Goal: Complete application form: Complete application form

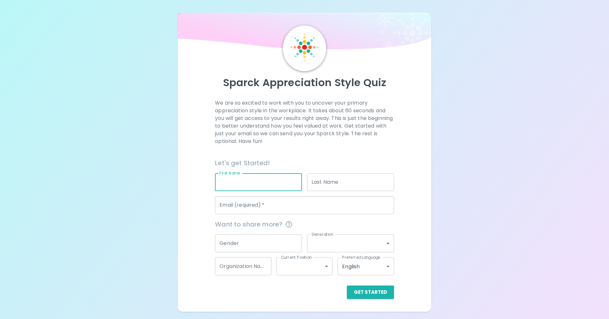
click at [249, 188] on input "First Name" at bounding box center [258, 182] width 87 height 18
type input "[PERSON_NAME]"
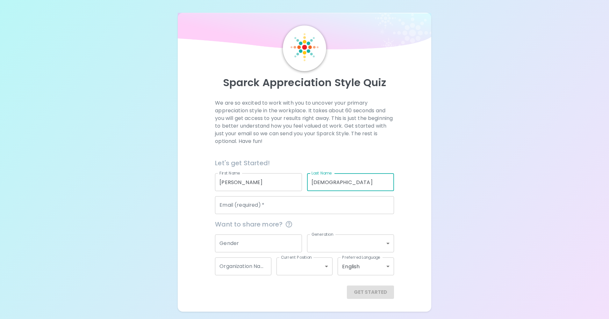
type input "[DEMOGRAPHIC_DATA]"
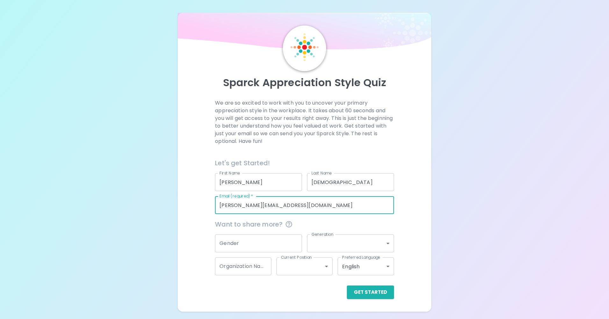
type input "[PERSON_NAME][EMAIL_ADDRESS][DOMAIN_NAME]"
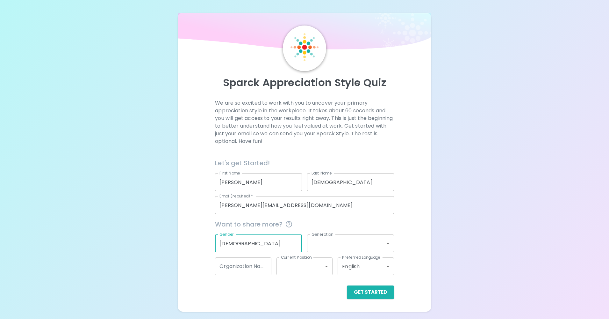
type input "[DEMOGRAPHIC_DATA]"
click at [370, 245] on body "Sparck Appreciation Style Quiz We are so excited to work with you to uncover yo…" at bounding box center [304, 159] width 609 height 319
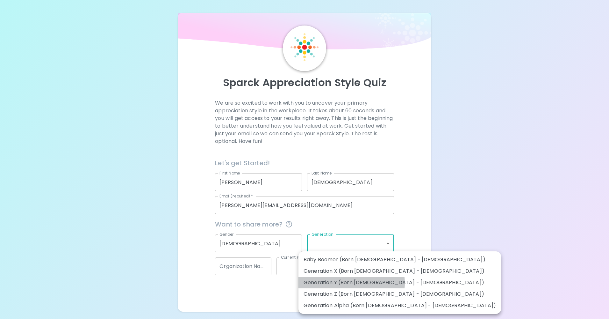
click at [351, 283] on li "Generation Y (Born [DEMOGRAPHIC_DATA] - [DEMOGRAPHIC_DATA])" at bounding box center [399, 281] width 203 height 11
type input "generation_y"
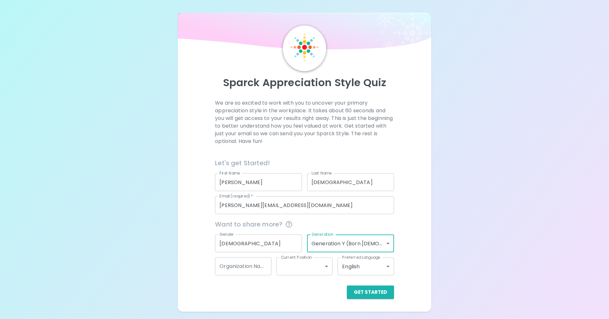
click at [323, 245] on body "Sparck Appreciation Style Quiz We are so excited to work with you to uncover yo…" at bounding box center [304, 159] width 609 height 319
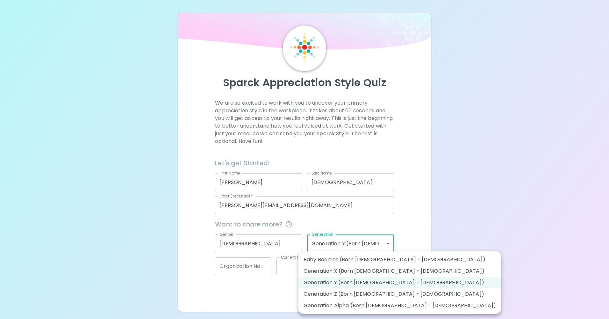
click at [322, 245] on div at bounding box center [304, 159] width 609 height 319
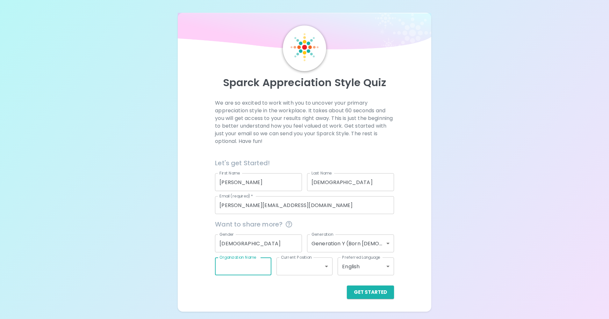
click at [257, 270] on input "Organization Name" at bounding box center [243, 266] width 56 height 18
type input "[GEOGRAPHIC_DATA]"
click at [315, 273] on body "Sparck Appreciation Style Quiz We are so excited to work with you to uncover yo…" at bounding box center [304, 159] width 609 height 319
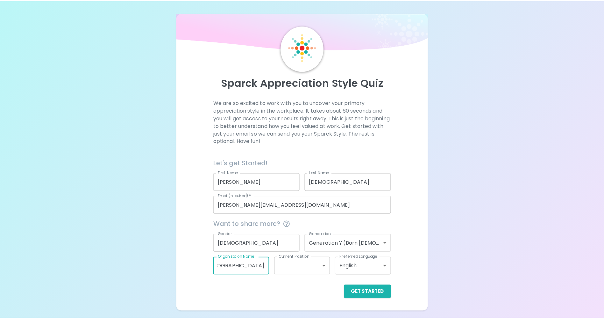
scroll to position [0, 0]
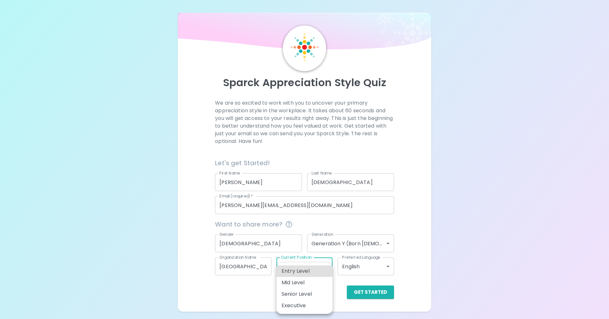
click at [313, 285] on li "Mid Level" at bounding box center [304, 281] width 56 height 11
type input "mid_level"
click at [364, 267] on body "Sparck Appreciation Style Quiz We are so excited to work with you to uncover yo…" at bounding box center [304, 159] width 609 height 319
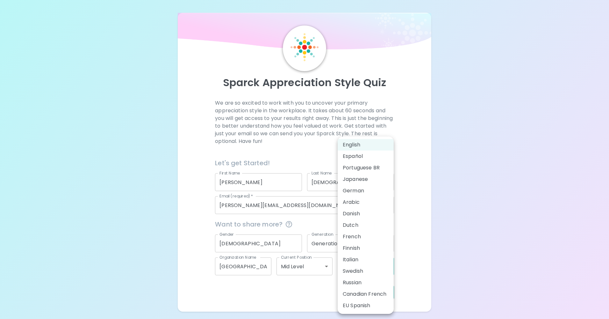
click at [433, 263] on div at bounding box center [304, 159] width 609 height 319
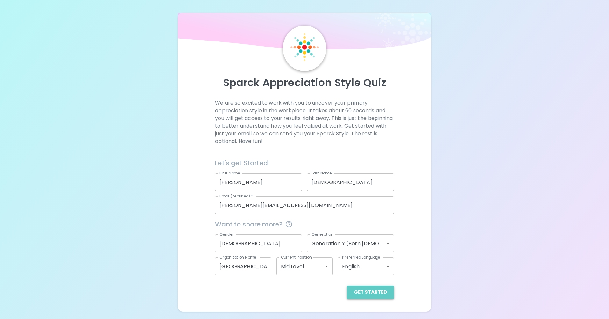
click at [382, 291] on button "Get Started" at bounding box center [370, 291] width 47 height 13
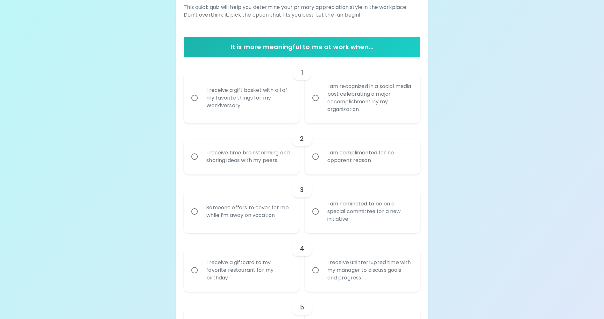
scroll to position [127, 0]
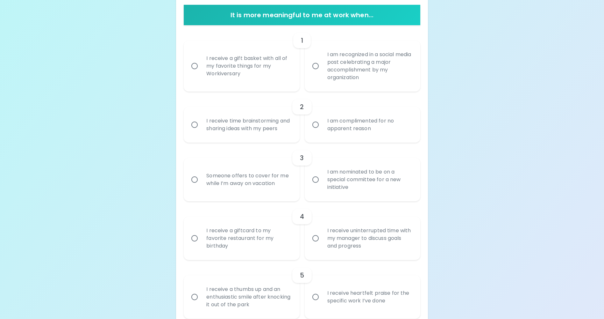
click at [242, 67] on div "I receive a gift basket with all of my favorite things for my Workiversary" at bounding box center [248, 66] width 95 height 38
click at [201, 67] on input "I receive a gift basket with all of my favorite things for my Workiversary" at bounding box center [194, 65] width 13 height 13
radio input "true"
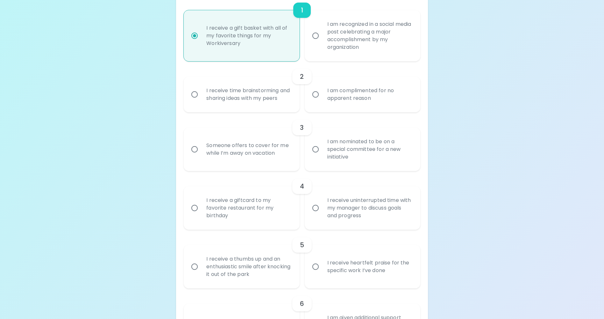
scroll to position [147, 0]
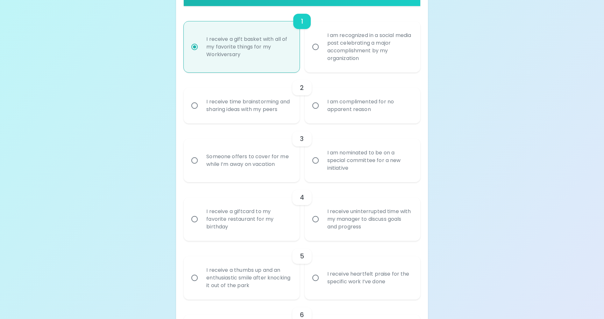
click at [255, 112] on div "I receive time brainstorming and sharing ideas with my peers" at bounding box center [248, 105] width 95 height 31
click at [201, 112] on input "I receive time brainstorming and sharing ideas with my peers" at bounding box center [194, 105] width 13 height 13
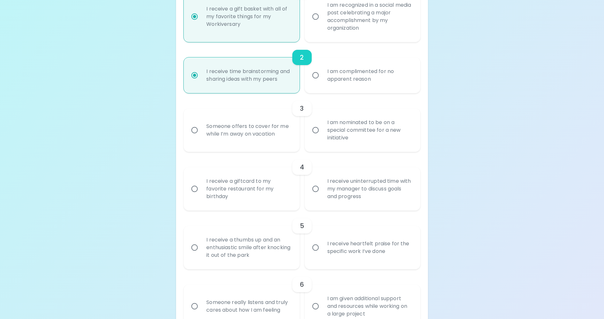
scroll to position [197, 0]
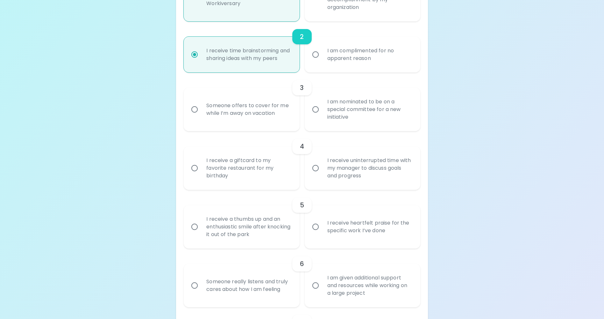
radio input "true"
click at [369, 124] on div "I am nominated to be on a special committee for a new initiative" at bounding box center [369, 109] width 95 height 38
click at [322, 116] on input "I am nominated to be on a special committee for a new initiative" at bounding box center [315, 109] width 13 height 13
radio input "false"
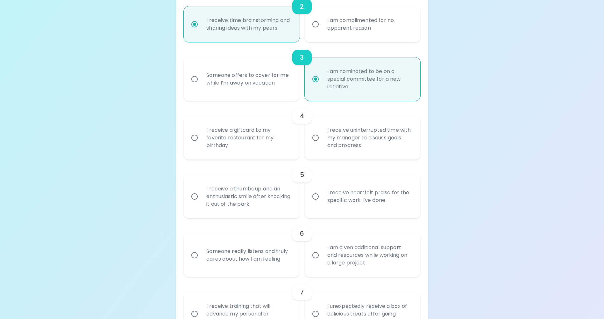
scroll to position [248, 0]
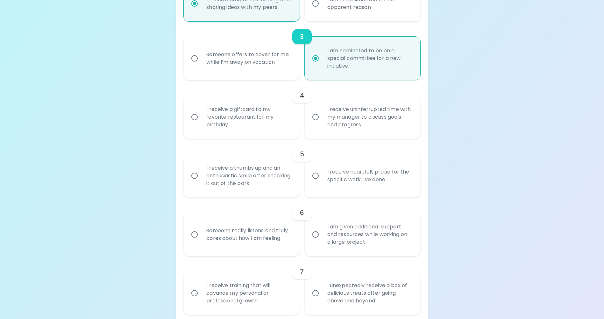
radio input "true"
click at [252, 129] on div "I receive a giftcard to my favorite restaurant for my birthday" at bounding box center [248, 117] width 95 height 38
click at [201, 124] on input "I receive a giftcard to my favorite restaurant for my birthday" at bounding box center [194, 116] width 13 height 13
radio input "false"
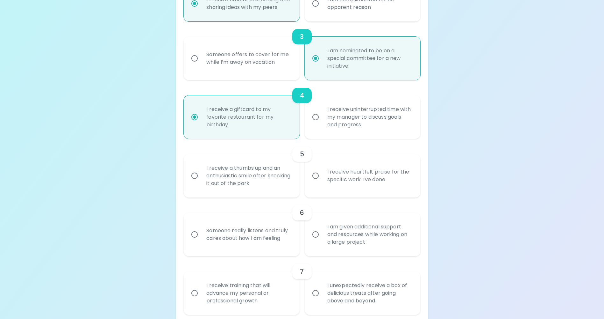
scroll to position [299, 0]
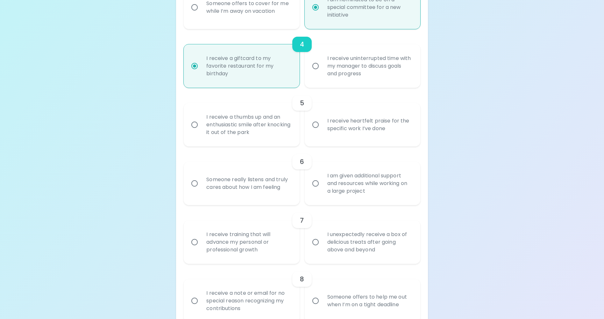
radio input "true"
click at [385, 133] on div "I receive heartfelt praise for the specific work I’ve done" at bounding box center [369, 124] width 95 height 31
click at [322, 131] on input "I receive heartfelt praise for the specific work I’ve done" at bounding box center [315, 124] width 13 height 13
radio input "false"
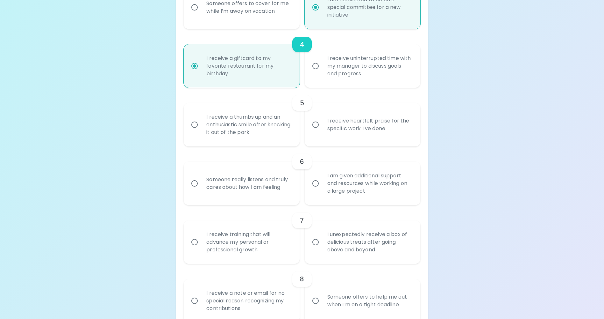
radio input "false"
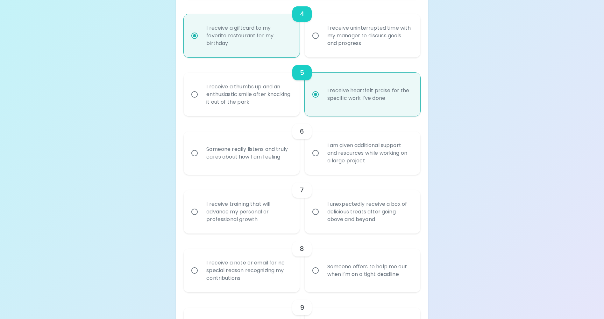
scroll to position [350, 0]
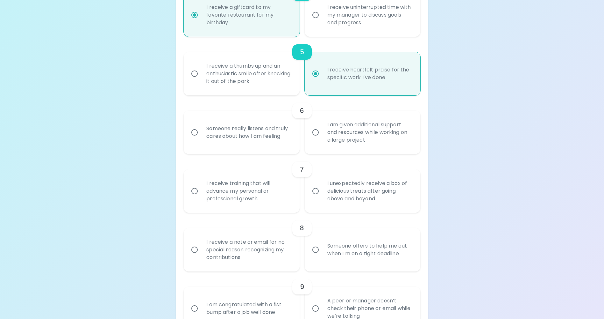
radio input "true"
click at [368, 143] on div "I am given additional support and resources while working on a large project" at bounding box center [369, 132] width 95 height 38
click at [322, 139] on input "I am given additional support and resources while working on a large project" at bounding box center [315, 131] width 13 height 13
radio input "false"
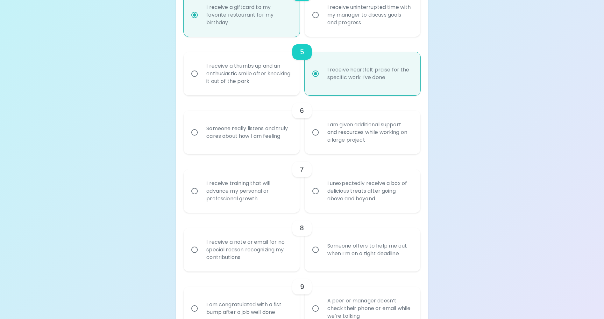
radio input "false"
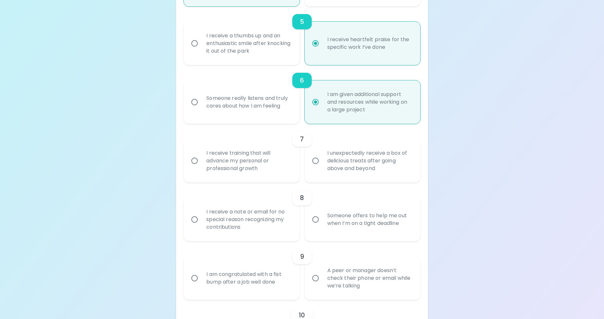
scroll to position [401, 0]
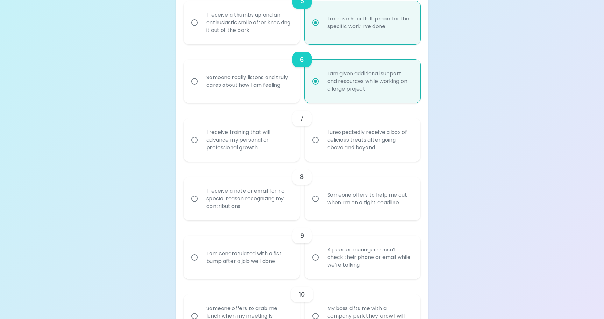
radio input "true"
click at [389, 157] on div "I unexpectedly receive a box of delicious treats after going above and beyond" at bounding box center [369, 140] width 95 height 38
click at [322, 147] on input "I unexpectedly receive a box of delicious treats after going above and beyond" at bounding box center [315, 139] width 13 height 13
radio input "false"
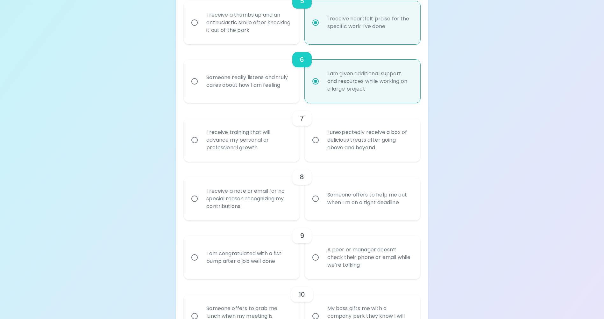
radio input "false"
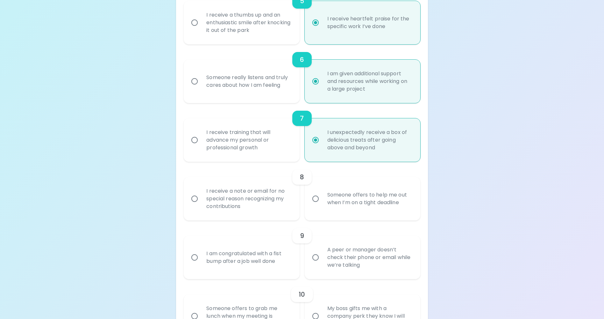
scroll to position [452, 0]
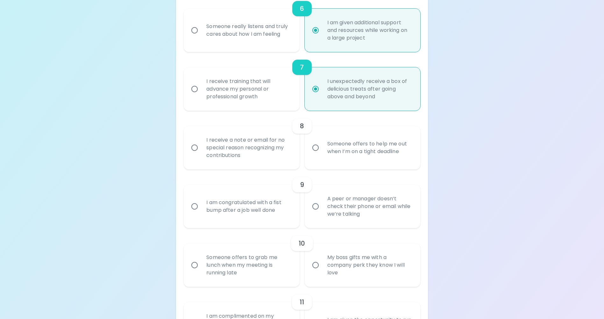
radio input "true"
click at [247, 164] on div "I receive a note or email for no special reason recognizing my contributions" at bounding box center [248, 147] width 95 height 38
click at [201, 154] on input "I receive a note or email for no special reason recognizing my contributions" at bounding box center [194, 147] width 13 height 13
radio input "false"
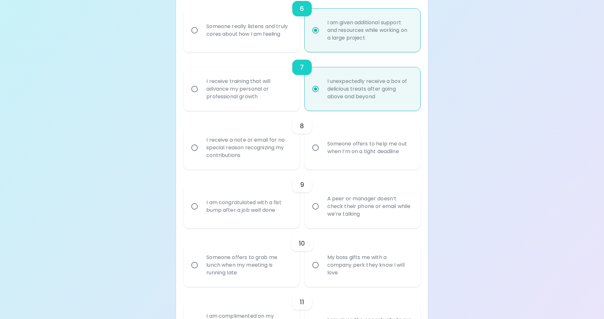
radio input "false"
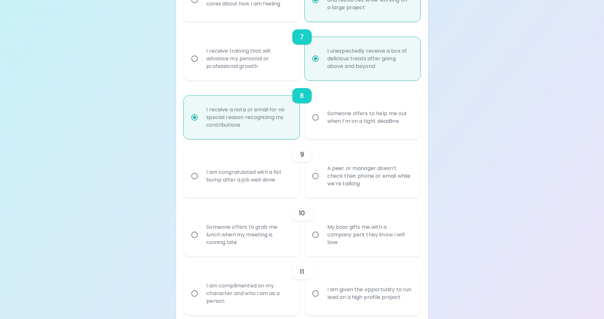
scroll to position [503, 0]
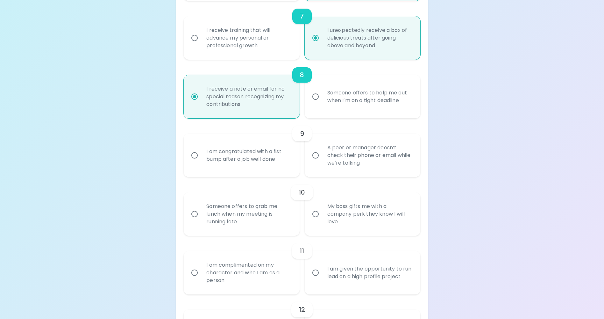
radio input "true"
click at [343, 164] on div "A peer or manager doesn’t check their phone or email while we’re talking" at bounding box center [369, 155] width 95 height 38
click at [322, 162] on input "A peer or manager doesn’t check their phone or email while we’re talking" at bounding box center [315, 154] width 13 height 13
radio input "false"
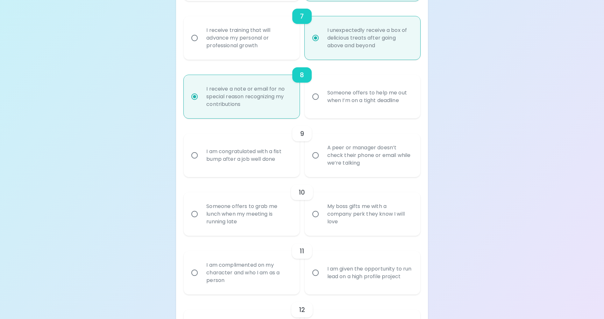
radio input "false"
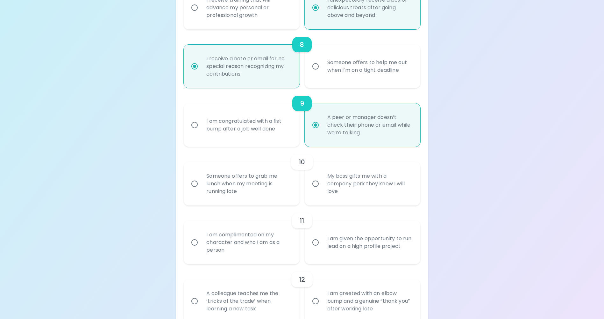
scroll to position [554, 0]
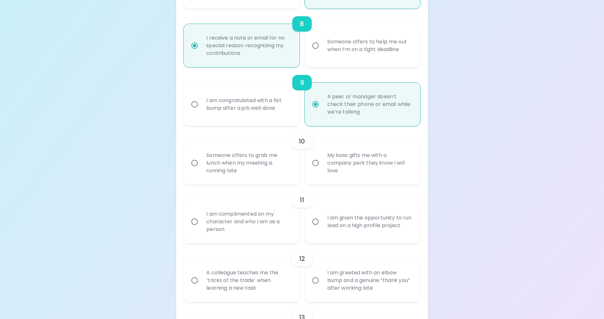
radio input "true"
click at [260, 173] on div "Someone offers to grab me lunch when my meeting is running late" at bounding box center [248, 163] width 95 height 38
click at [201, 169] on input "Someone offers to grab me lunch when my meeting is running late" at bounding box center [194, 162] width 13 height 13
radio input "false"
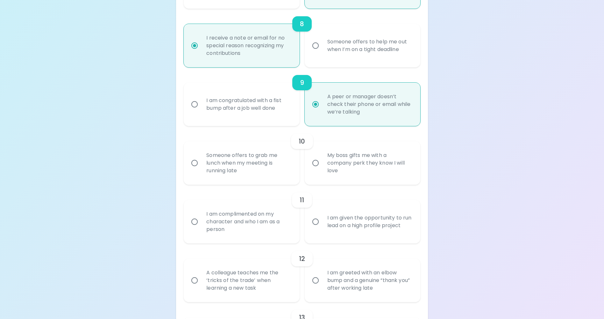
radio input "false"
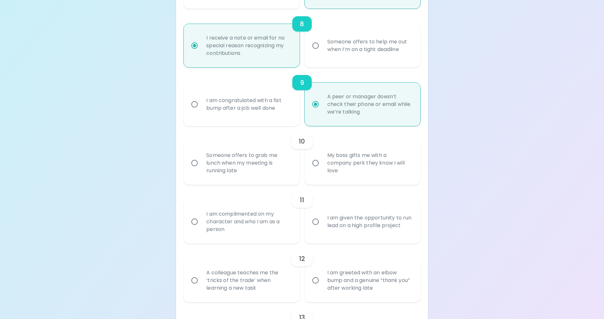
radio input "false"
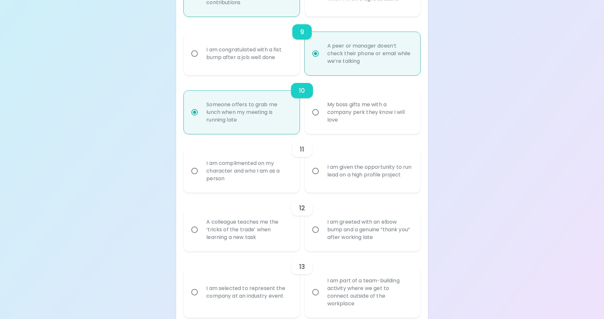
scroll to position [605, 0]
radio input "true"
click at [263, 190] on div "I am complimented on my character and who I am as a person" at bounding box center [248, 170] width 95 height 38
click at [201, 177] on input "I am complimented on my character and who I am as a person" at bounding box center [194, 170] width 13 height 13
radio input "false"
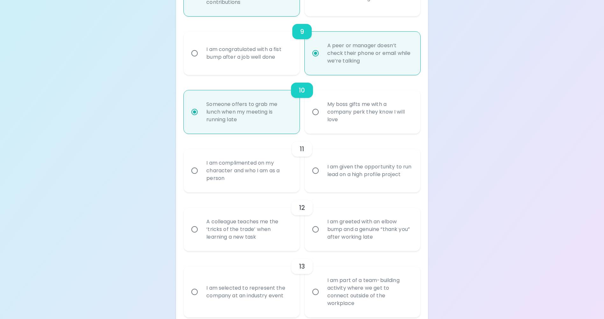
radio input "false"
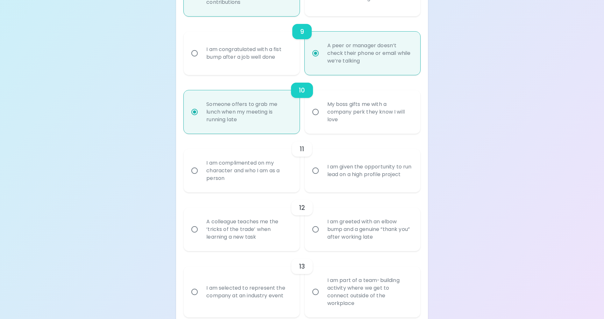
radio input "false"
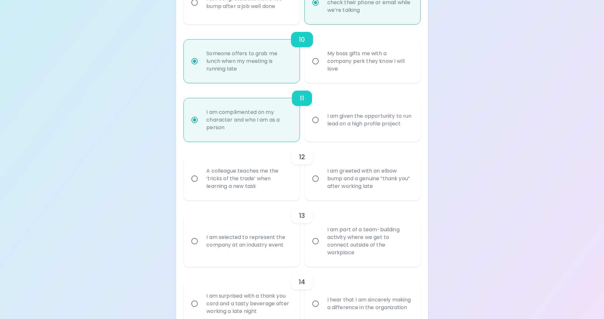
scroll to position [656, 0]
radio input "true"
click at [331, 188] on div "I am greeted with an elbow bump and a genuine “thank you” after working late" at bounding box center [369, 178] width 95 height 38
click at [322, 185] on input "I am greeted with an elbow bump and a genuine “thank you” after working late" at bounding box center [315, 177] width 13 height 13
radio input "false"
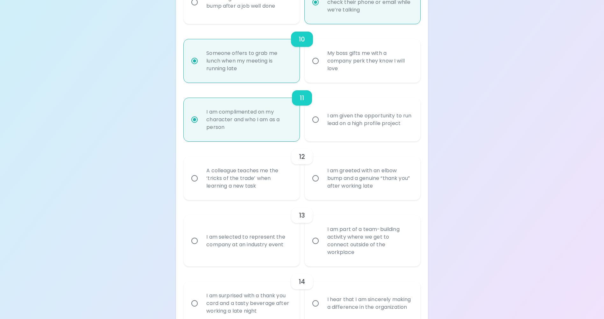
radio input "false"
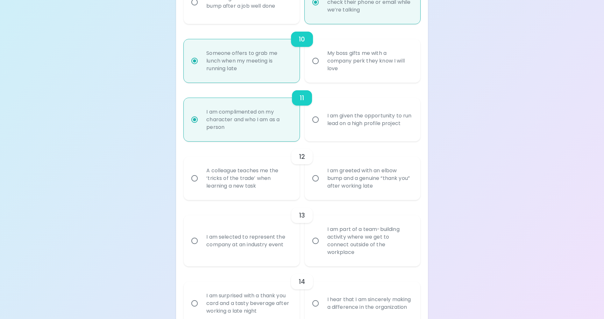
radio input "false"
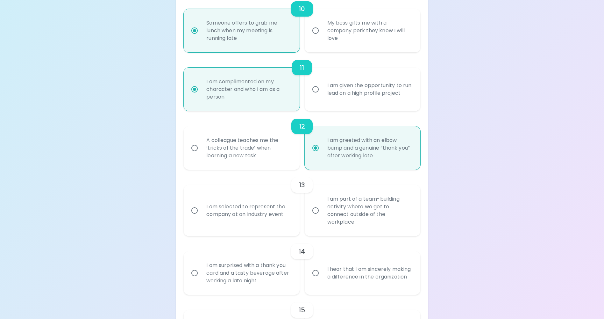
scroll to position [707, 0]
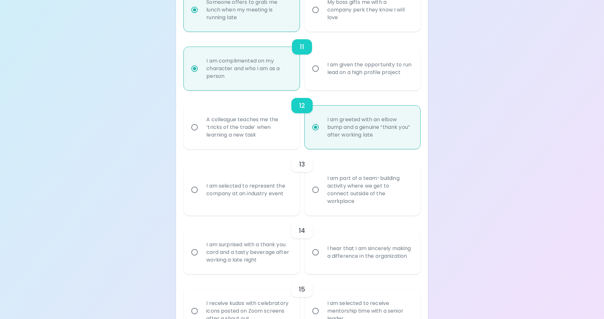
radio input "true"
click at [236, 197] on div "I am selected to represent the company at an industry event" at bounding box center [248, 189] width 95 height 31
click at [201, 196] on input "I am selected to represent the company at an industry event" at bounding box center [194, 189] width 13 height 13
radio input "false"
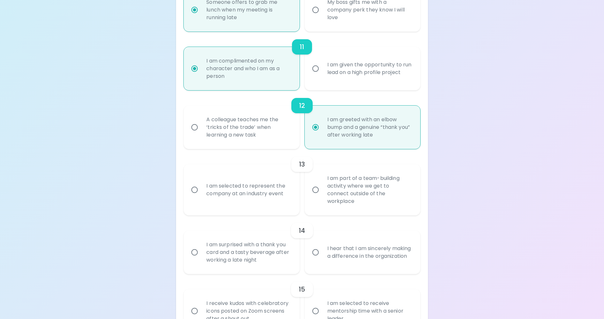
radio input "false"
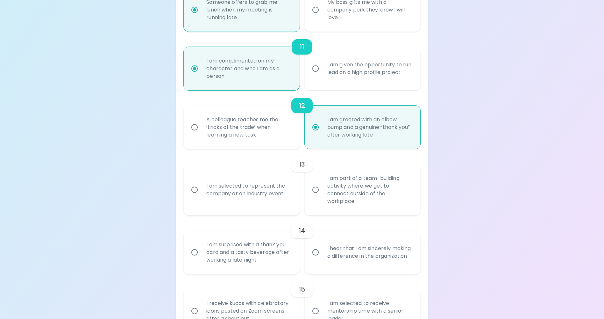
radio input "false"
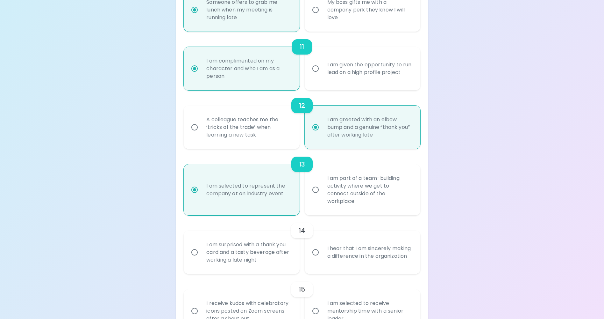
scroll to position [752, 0]
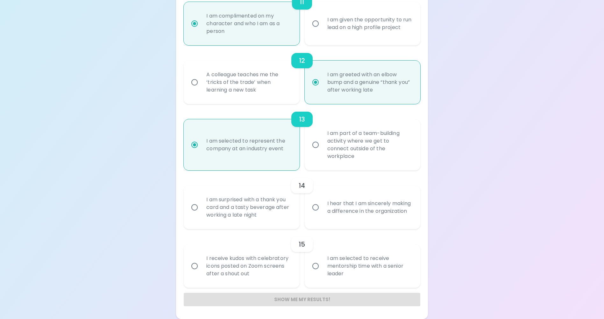
radio input "true"
click at [239, 209] on div "I am surprised with a thank you card and a tasty beverage after working a late …" at bounding box center [248, 207] width 95 height 38
click at [201, 209] on input "I am surprised with a thank you card and a tasty beverage after working a late …" at bounding box center [194, 206] width 13 height 13
radio input "false"
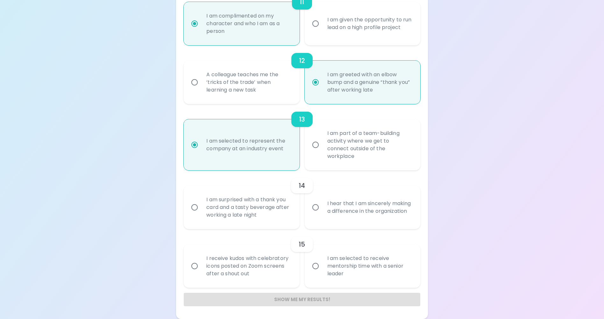
radio input "false"
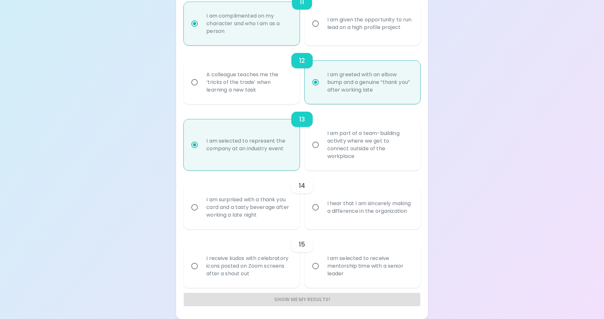
radio input "false"
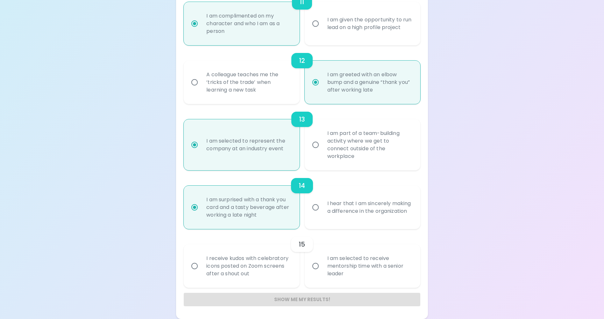
radio input "true"
click at [341, 261] on div "I am selected to receive mentorship time with a senior leader" at bounding box center [369, 266] width 95 height 38
click at [322, 261] on input "I am selected to receive mentorship time with a senior leader" at bounding box center [315, 265] width 13 height 13
radio input "false"
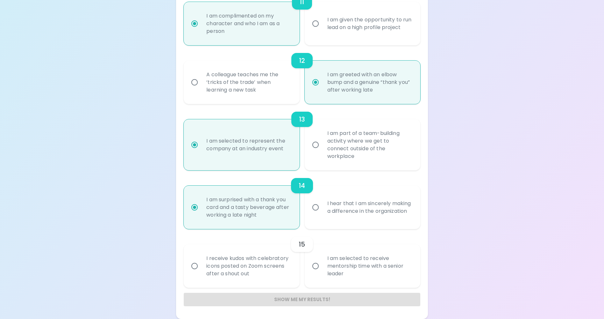
radio input "false"
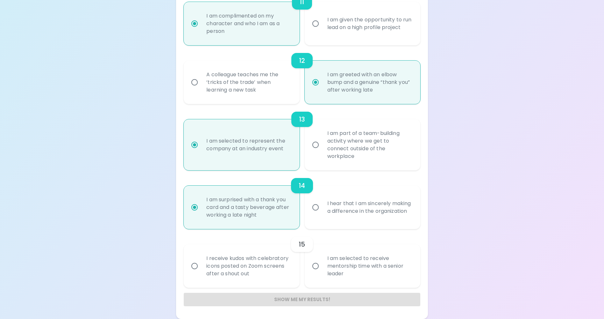
radio input "false"
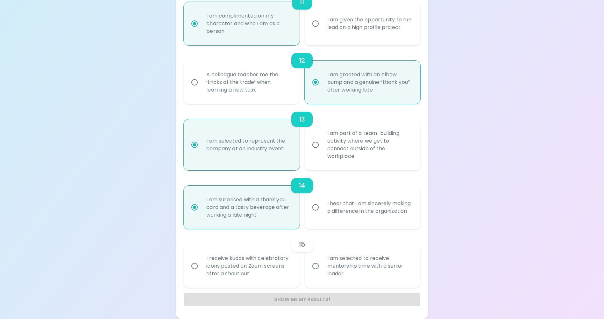
radio input "false"
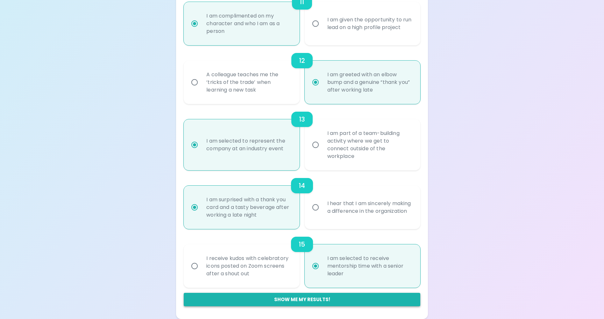
radio input "true"
click at [317, 300] on button "Show me my results!" at bounding box center [302, 298] width 236 height 13
radio input "false"
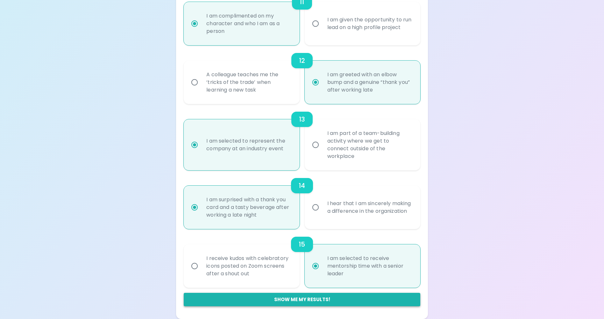
radio input "false"
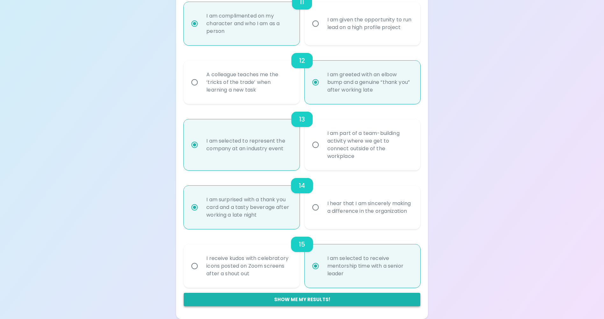
radio input "false"
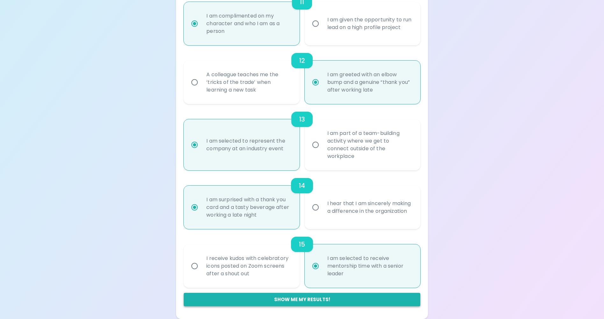
radio input "false"
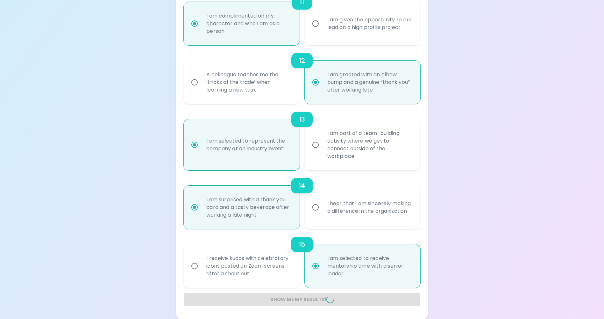
radio input "false"
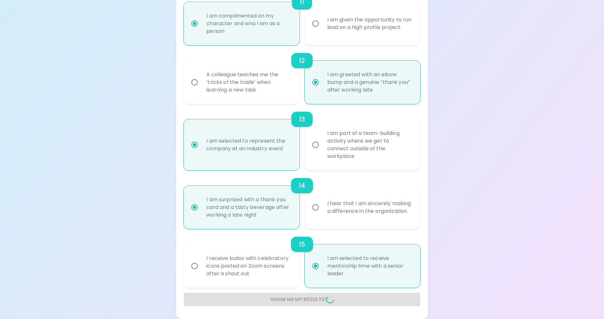
radio input "false"
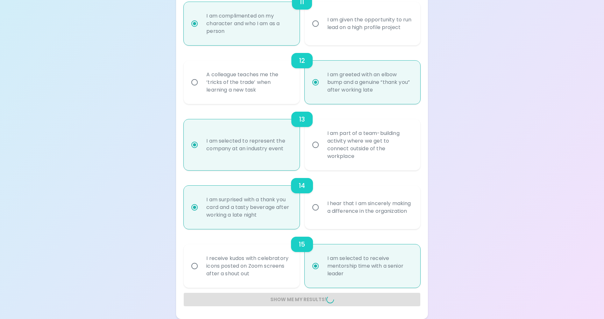
radio input "false"
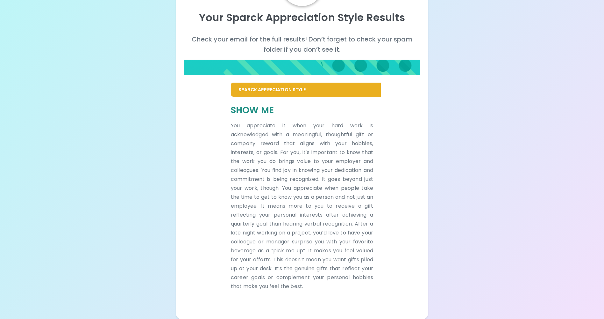
scroll to position [65, 0]
